Goal: Information Seeking & Learning: Learn about a topic

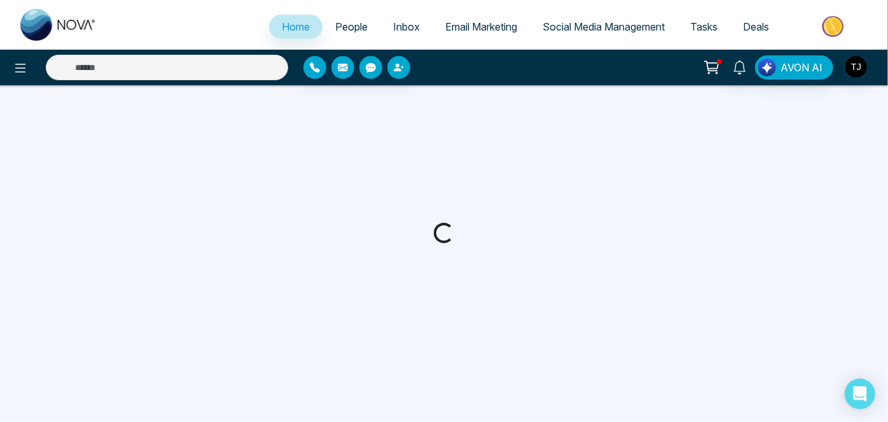
select select "*"
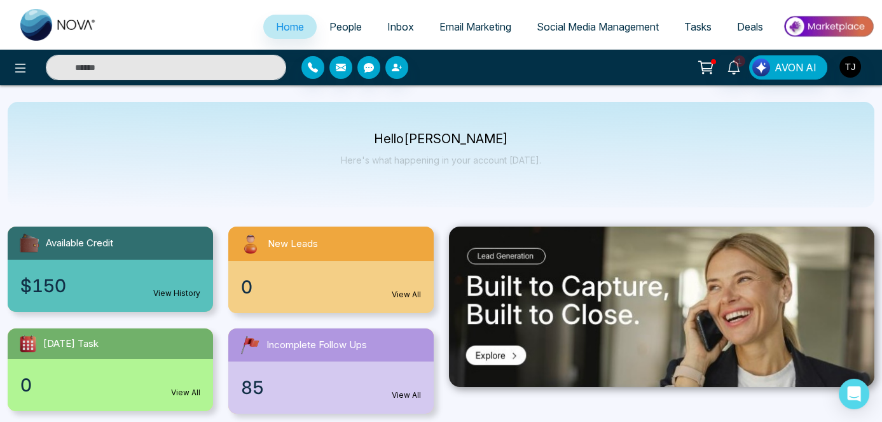
click at [348, 27] on span "People" at bounding box center [345, 26] width 32 height 13
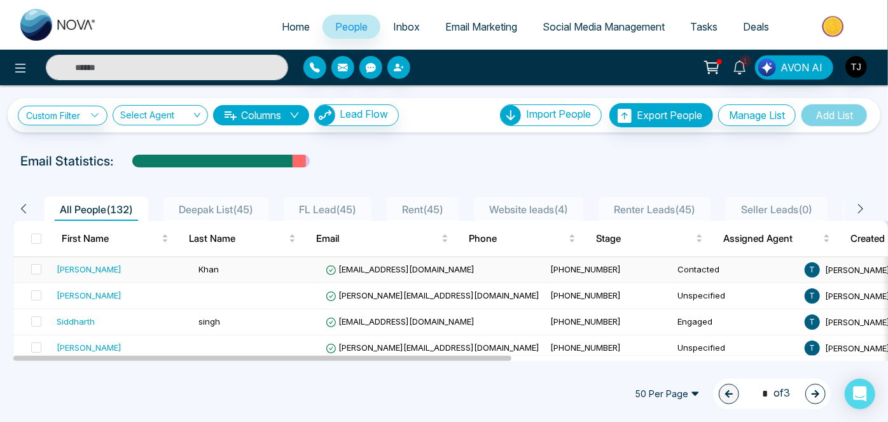
click at [149, 270] on div "[PERSON_NAME]" at bounding box center [123, 269] width 132 height 13
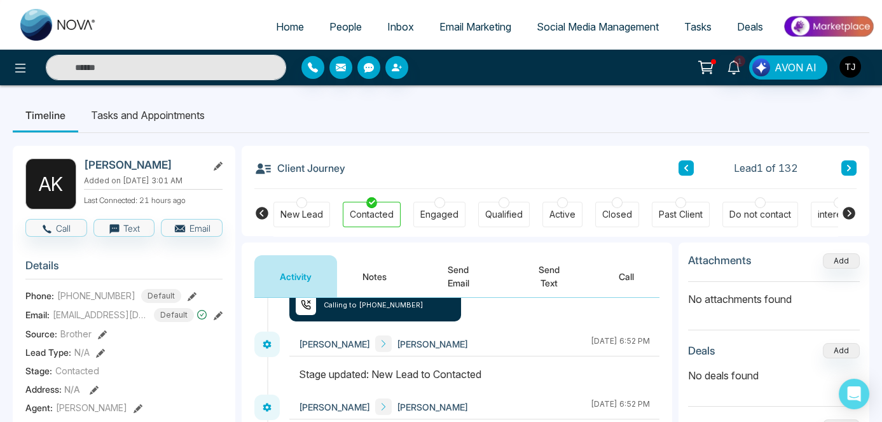
click at [627, 267] on button "Call" at bounding box center [626, 276] width 66 height 42
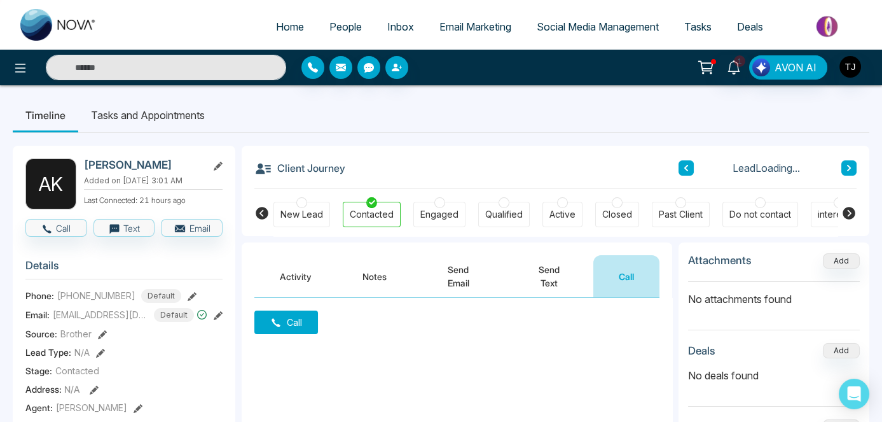
click at [468, 274] on button "Send Email" at bounding box center [458, 276] width 93 height 42
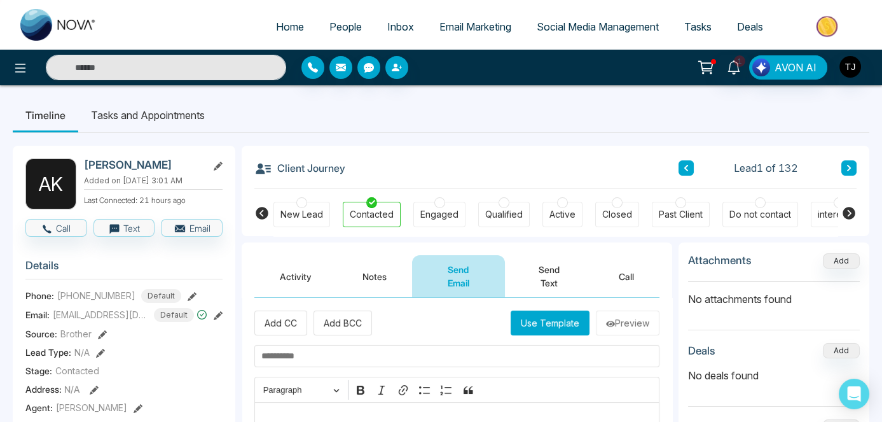
click at [309, 276] on button "Activity" at bounding box center [295, 276] width 83 height 42
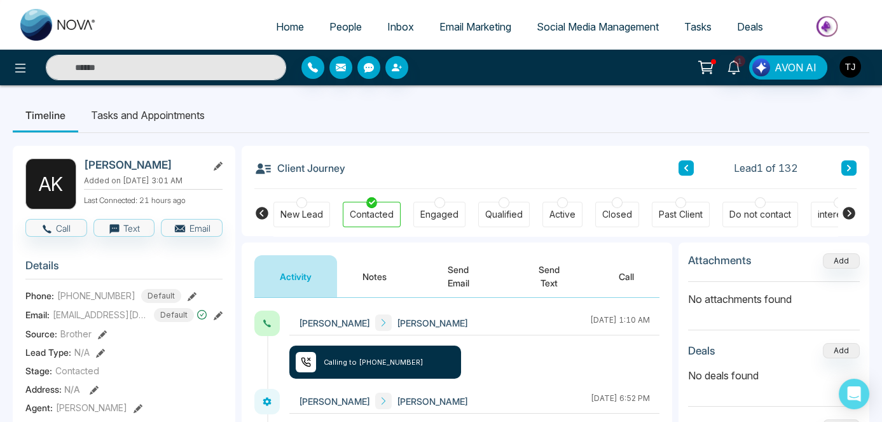
click at [153, 112] on li "Tasks and Appointments" at bounding box center [147, 115] width 139 height 34
